Goal: Task Accomplishment & Management: Use online tool/utility

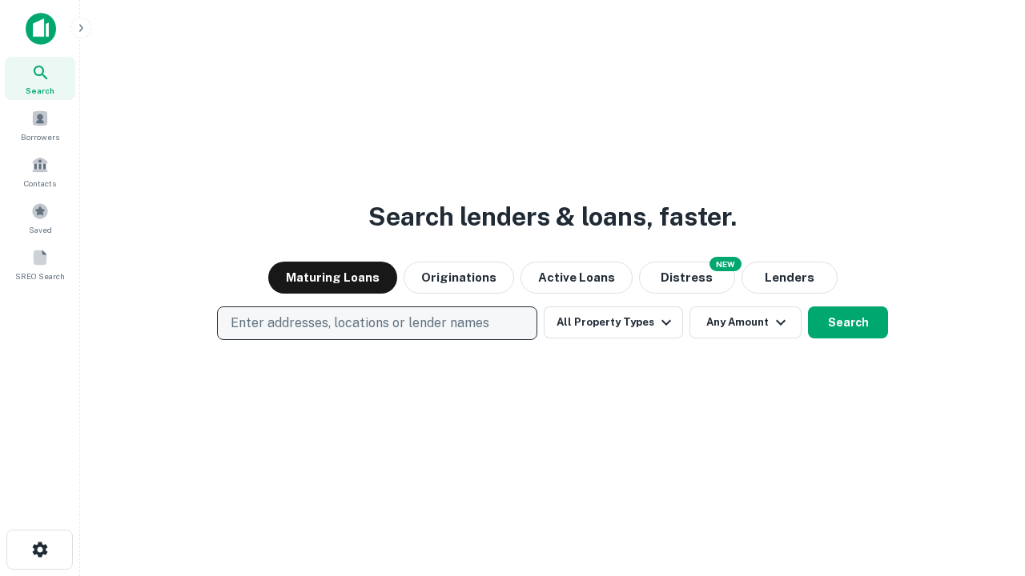
click at [376, 323] on p "Enter addresses, locations or lender names" at bounding box center [360, 323] width 259 height 19
type input "**********"
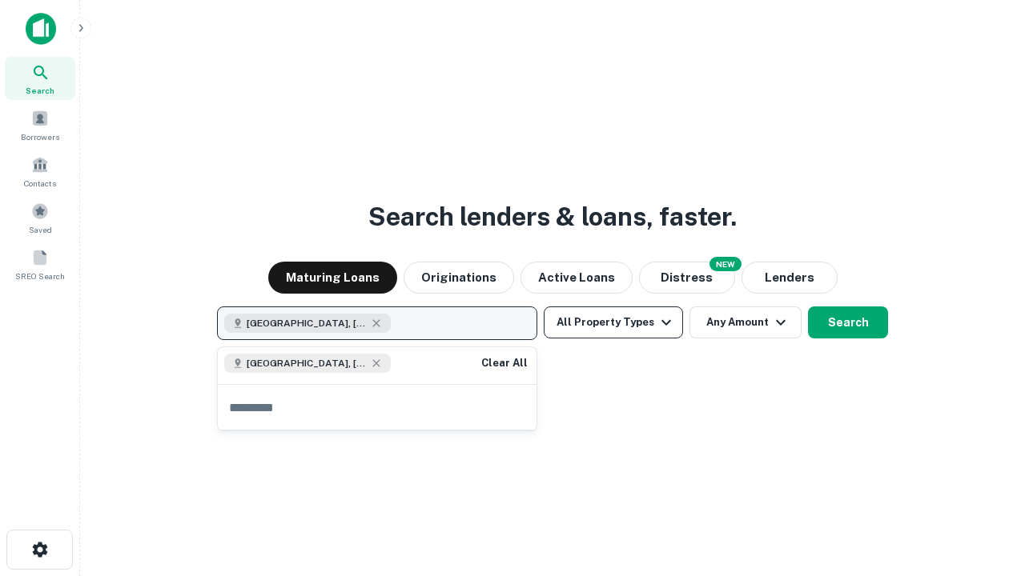
click at [613, 323] on button "All Property Types" at bounding box center [613, 323] width 139 height 32
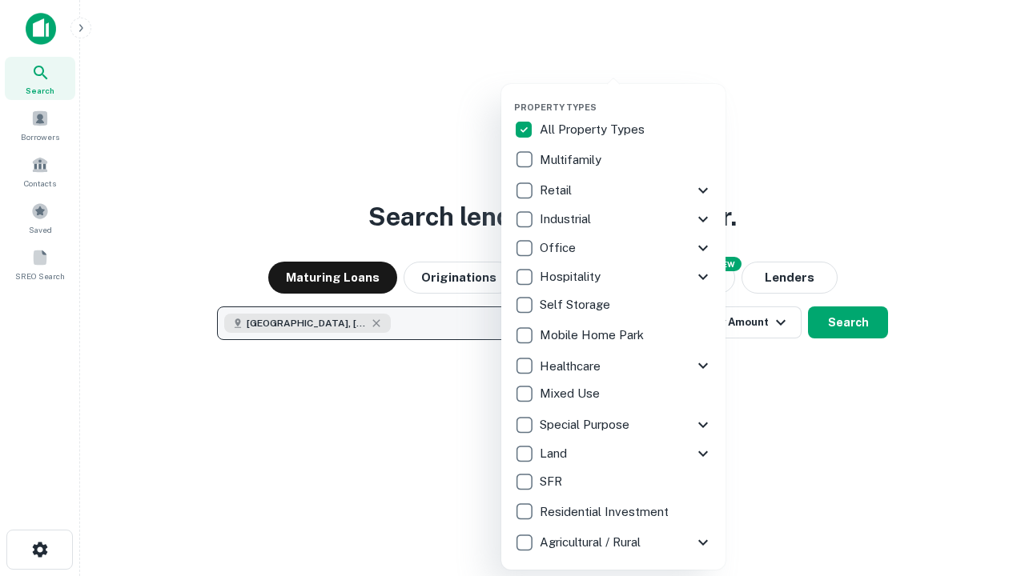
click at [626, 97] on button "button" at bounding box center [626, 97] width 224 height 1
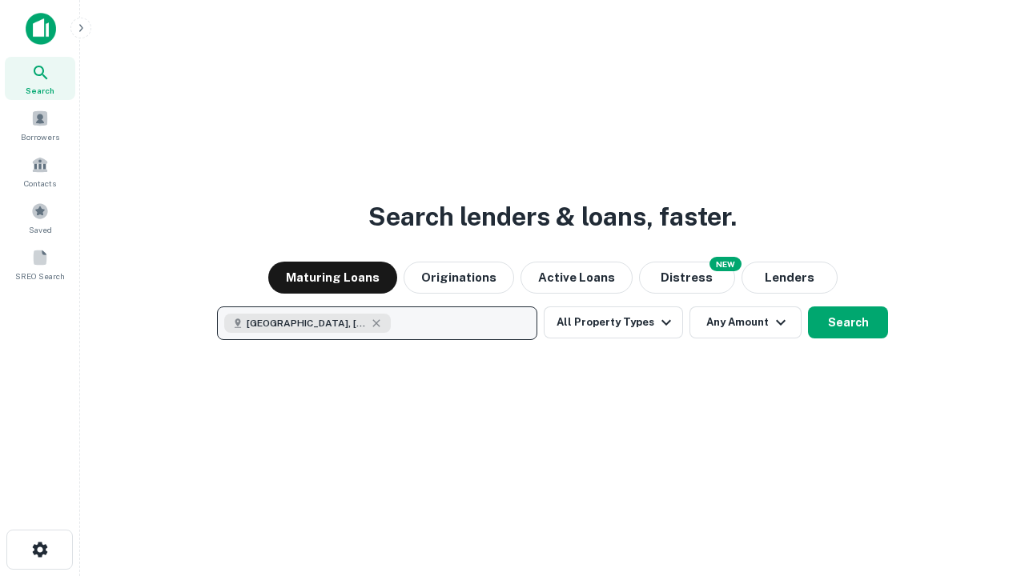
scroll to position [26, 0]
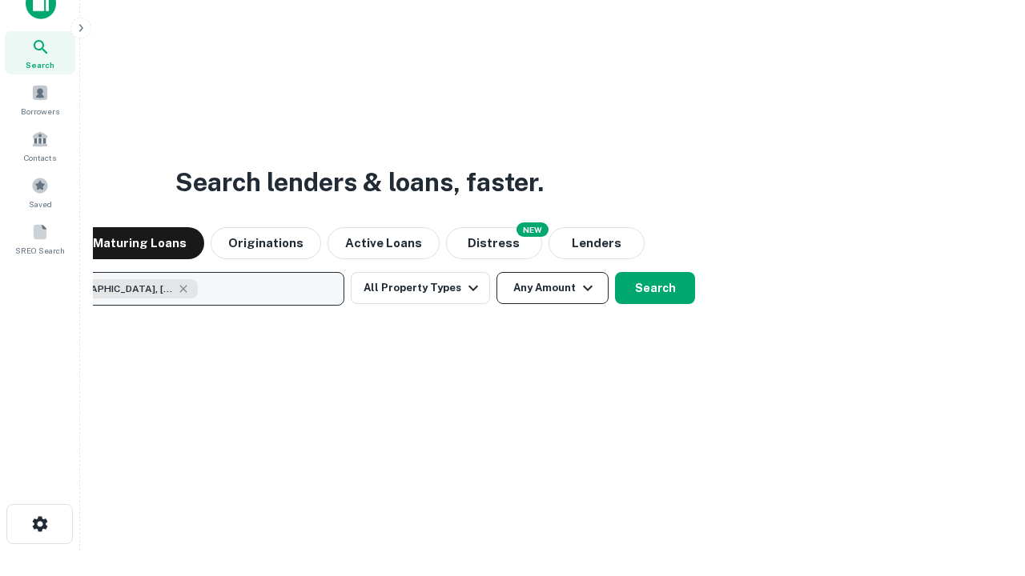
click at [496, 272] on button "Any Amount" at bounding box center [552, 288] width 112 height 32
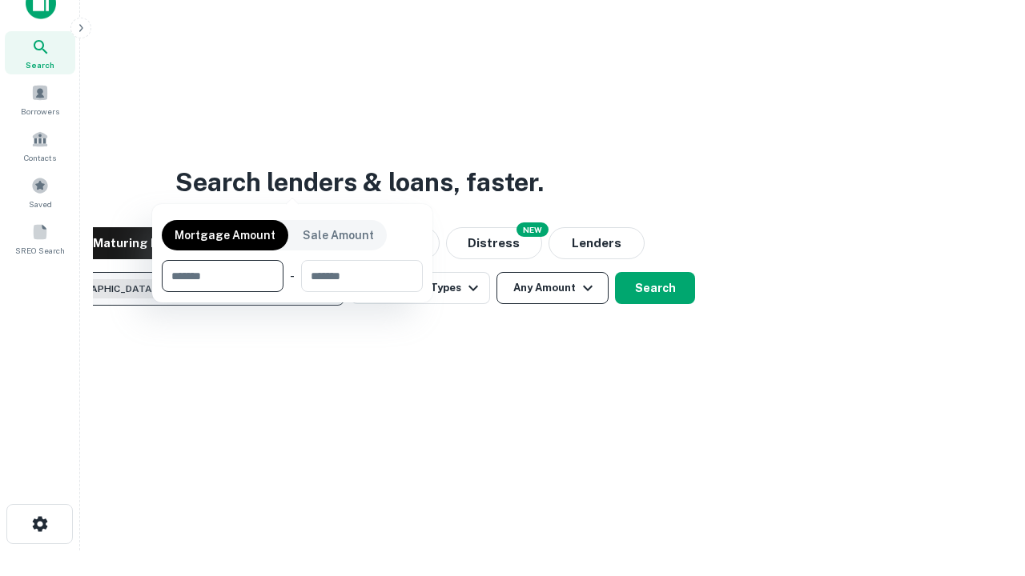
scroll to position [115, 453]
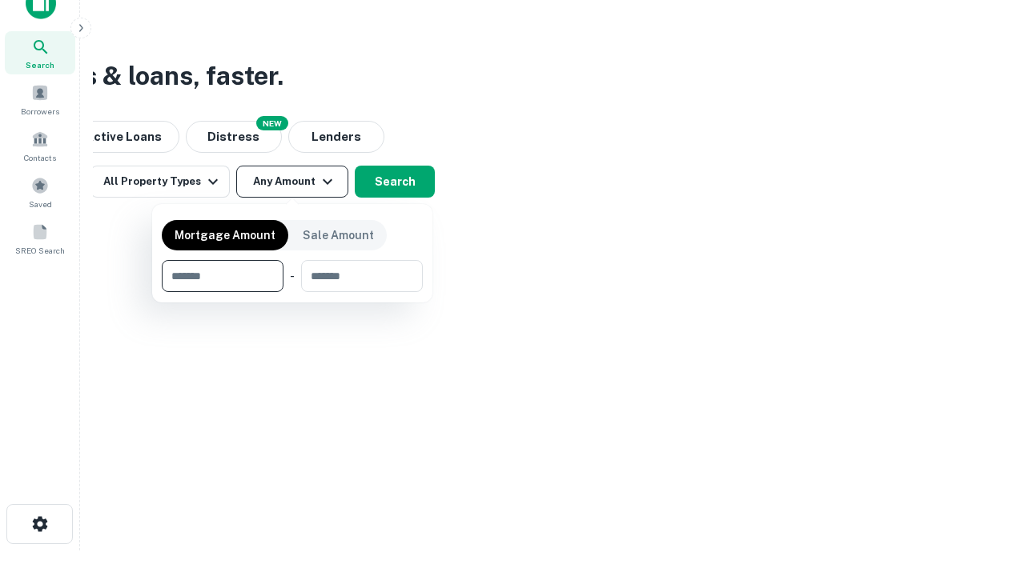
type input "*******"
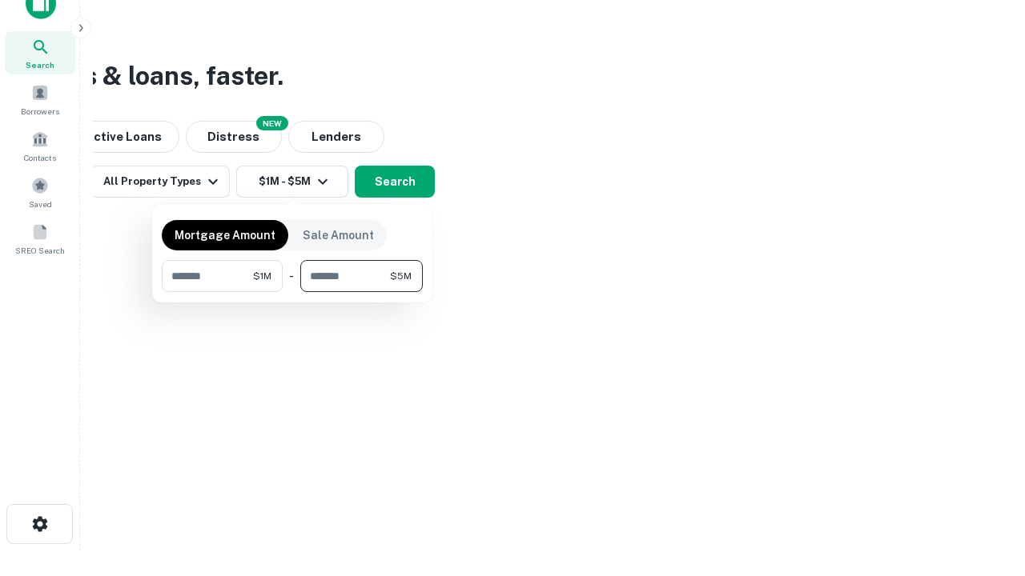
type input "*******"
click at [292, 292] on button "button" at bounding box center [292, 292] width 261 height 1
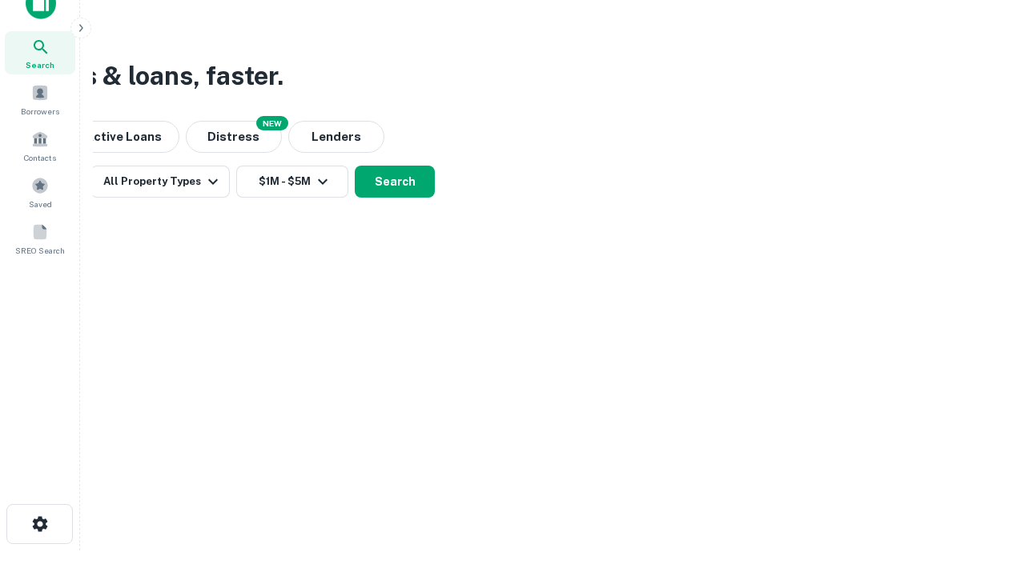
scroll to position [26, 0]
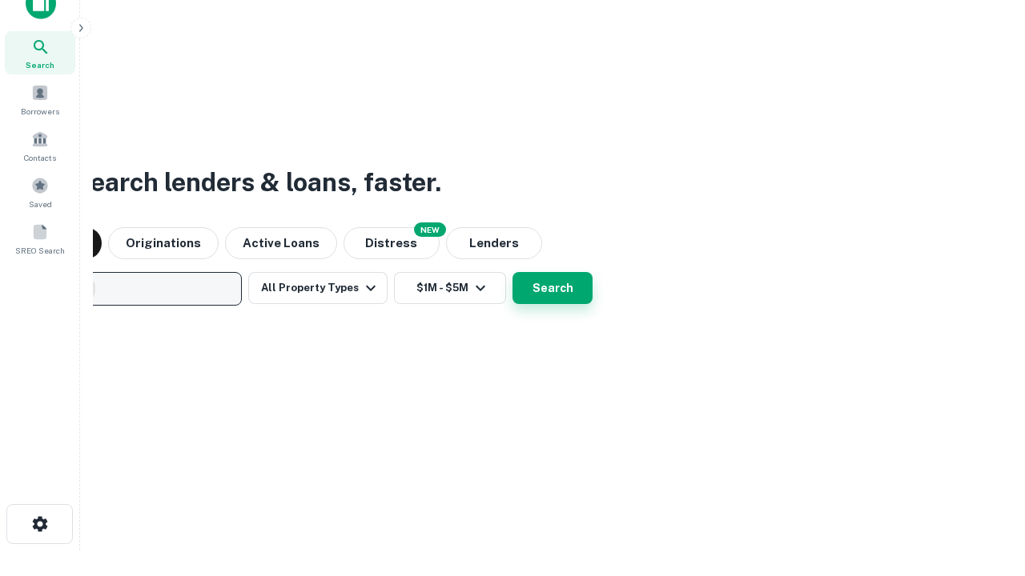
click at [512, 272] on button "Search" at bounding box center [552, 288] width 80 height 32
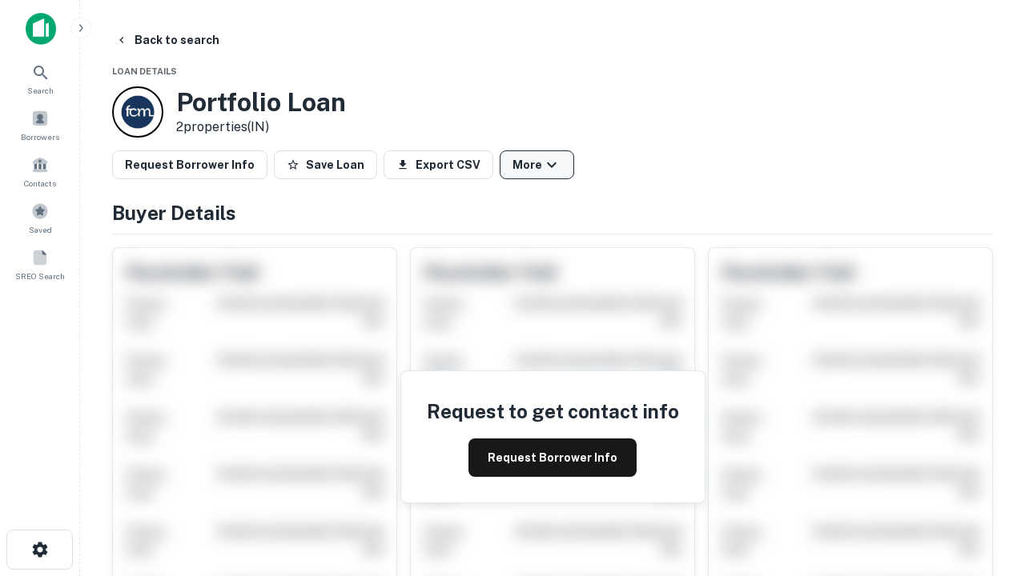
click at [536, 165] on button "More" at bounding box center [537, 165] width 74 height 29
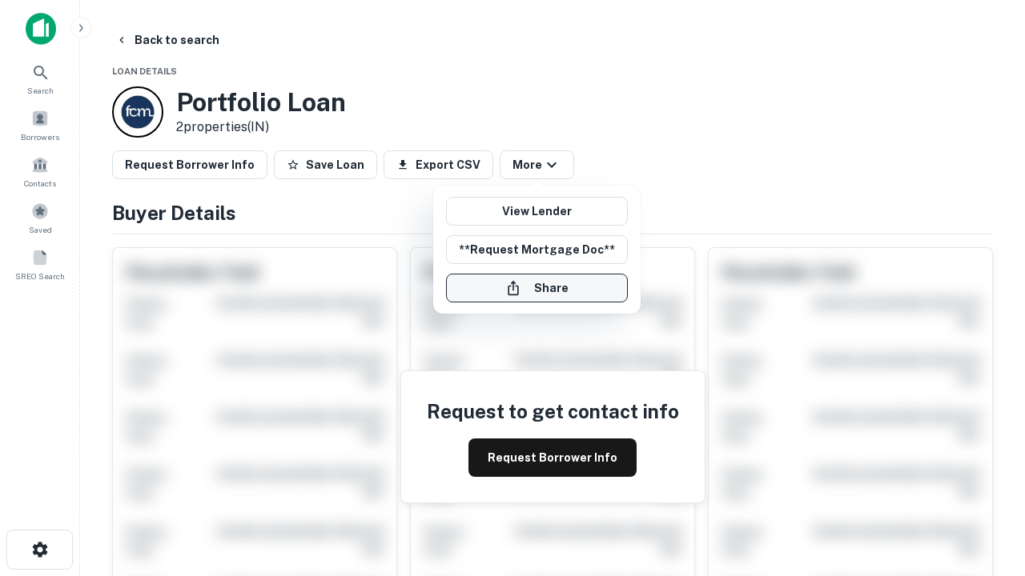
click at [536, 288] on button "Share" at bounding box center [537, 288] width 182 height 29
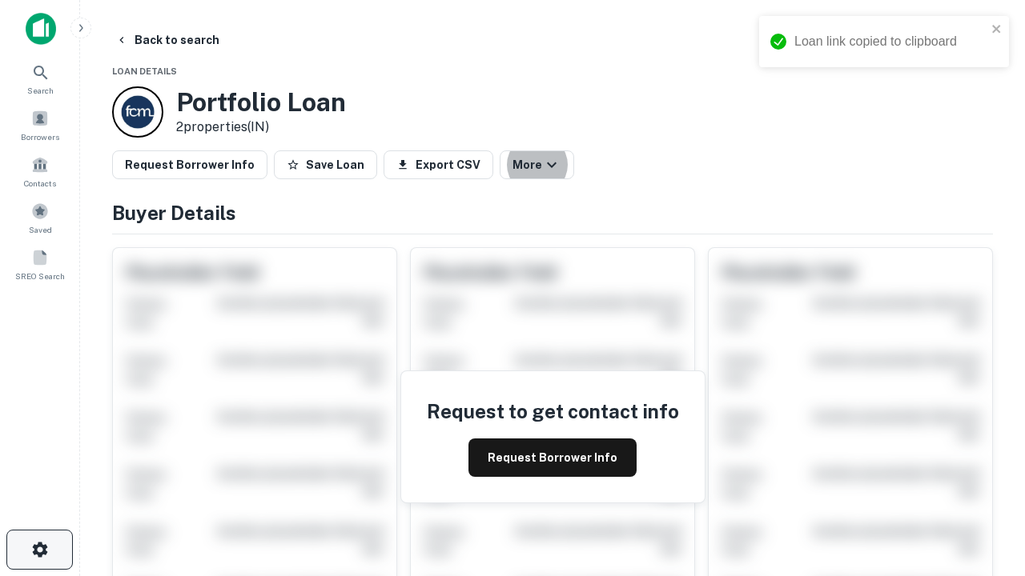
click at [39, 550] on icon "button" at bounding box center [39, 549] width 19 height 19
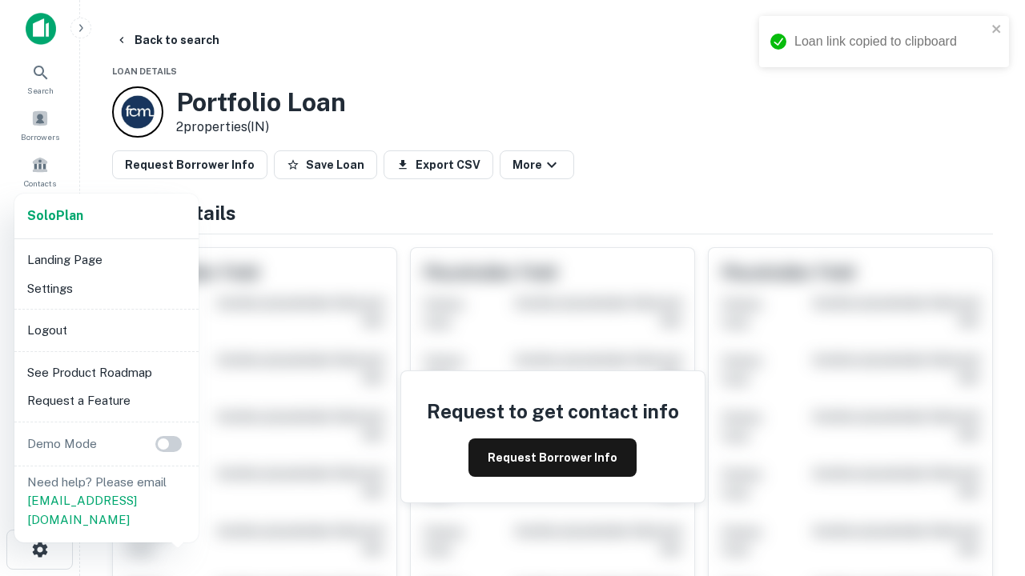
click at [106, 330] on li "Logout" at bounding box center [106, 330] width 171 height 29
